Goal: Task Accomplishment & Management: Use online tool/utility

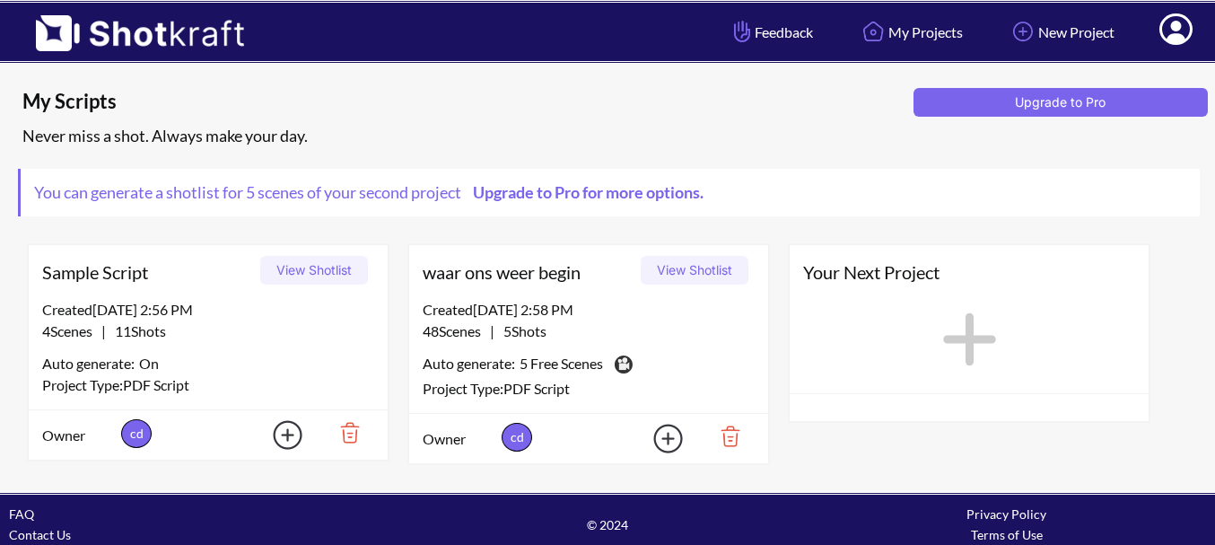
drag, startPoint x: 614, startPoint y: 331, endPoint x: 673, endPoint y: 268, distance: 87.0
click at [673, 268] on div "waar ons weer begin View Shotlist Created 10/7/25 at 2:58 PM 48 Scenes | 5 Shot…" at bounding box center [589, 354] width 363 height 222
click at [673, 268] on button "View Shotlist" at bounding box center [695, 270] width 108 height 29
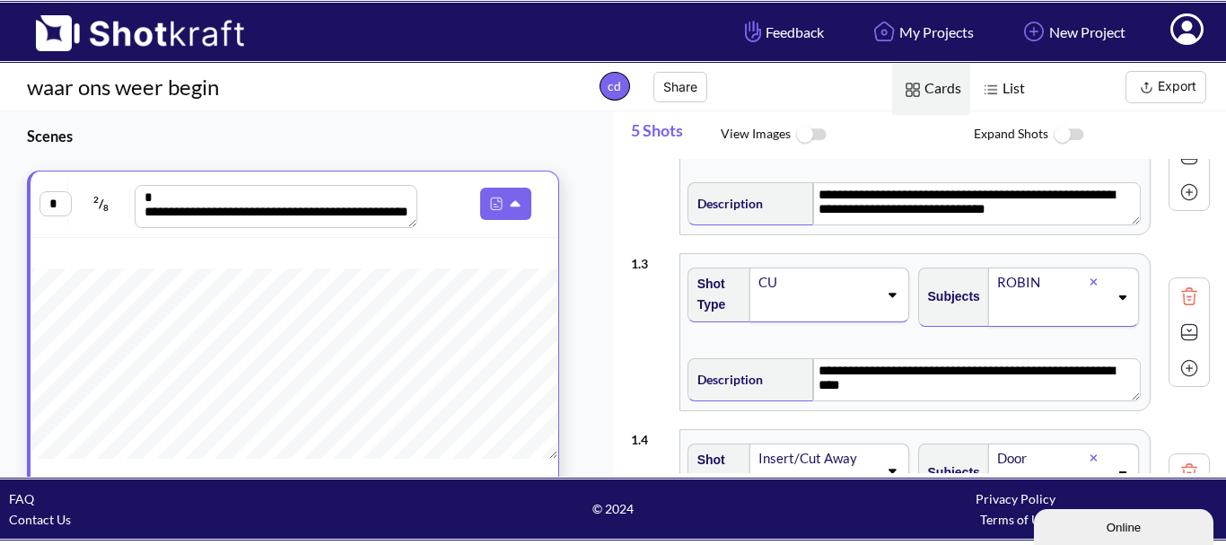
scroll to position [270, 0]
